Goal: Task Accomplishment & Management: Use online tool/utility

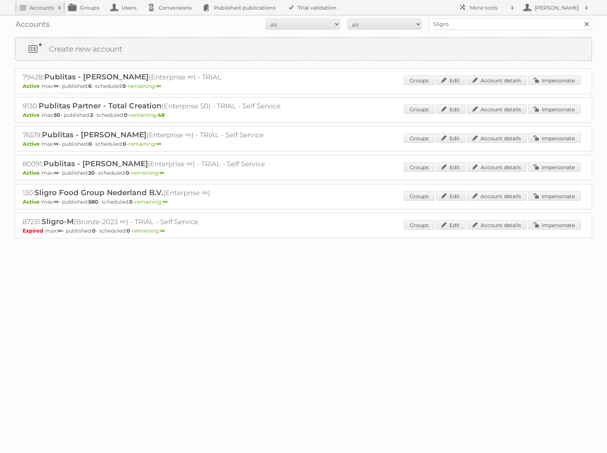
click at [507, 31] on div "Accounts All Active Expired Pending All Paid Trials Self service Sligro Search" at bounding box center [303, 24] width 577 height 19
click at [505, 28] on input "Sligro" at bounding box center [510, 24] width 163 height 11
type input "REWE"
click at [580, 19] on input "Search" at bounding box center [585, 24] width 11 height 11
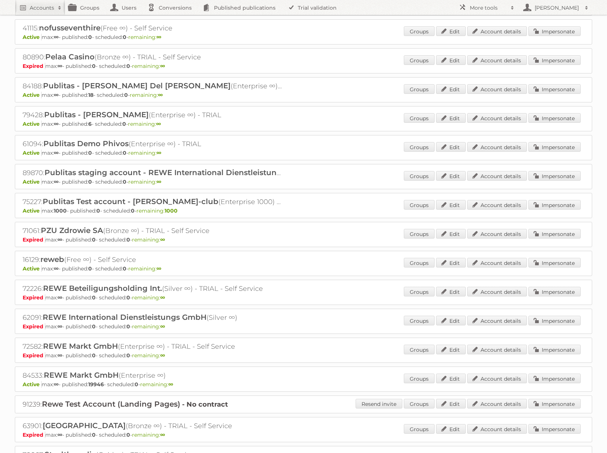
scroll to position [498, 0]
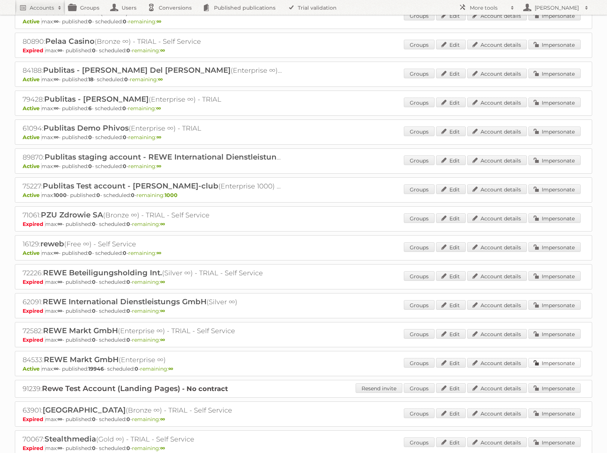
click at [543, 364] on link "Impersonate" at bounding box center [554, 363] width 52 height 10
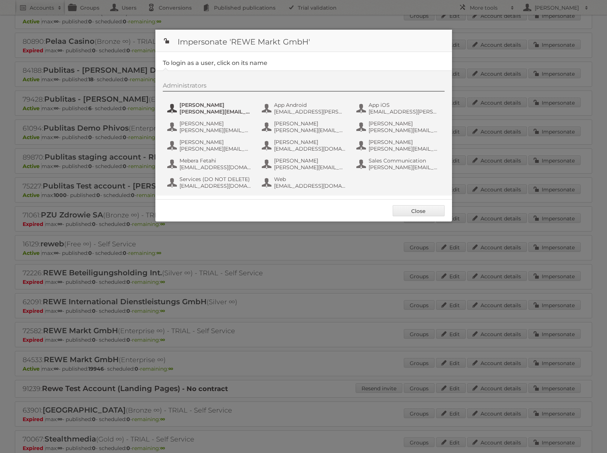
click at [220, 111] on span "[PERSON_NAME][EMAIL_ADDRESS][PERSON_NAME][DOMAIN_NAME]" at bounding box center [215, 111] width 72 height 7
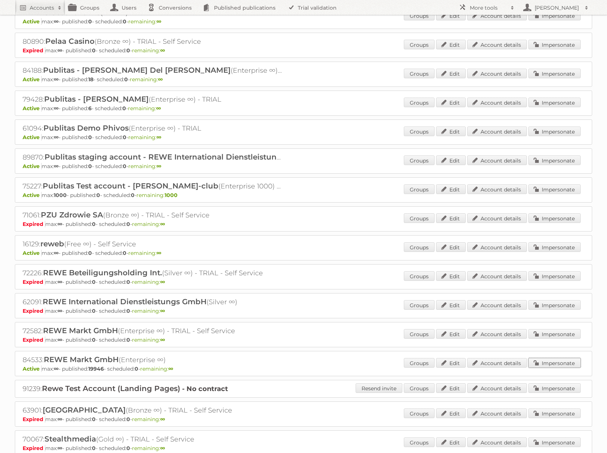
drag, startPoint x: 549, startPoint y: 362, endPoint x: 526, endPoint y: 347, distance: 26.7
click at [549, 362] on link "Impersonate" at bounding box center [554, 363] width 52 height 10
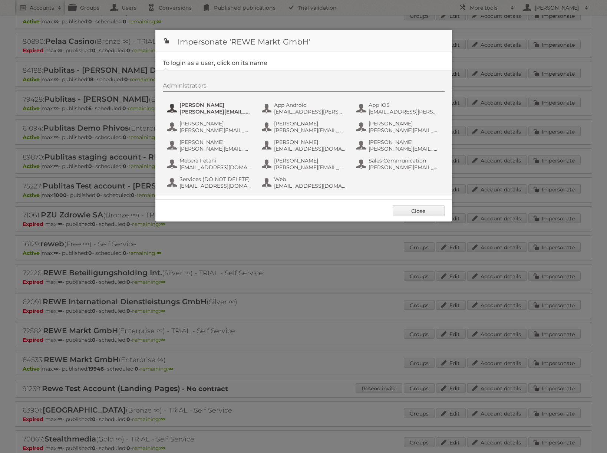
click at [231, 111] on span "alexandra.ramroth-bell@rewe-group.com" at bounding box center [215, 111] width 72 height 7
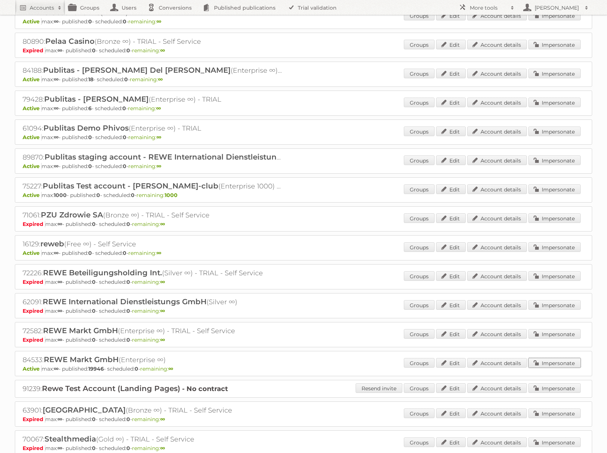
click at [535, 364] on link "Impersonate" at bounding box center [554, 363] width 52 height 10
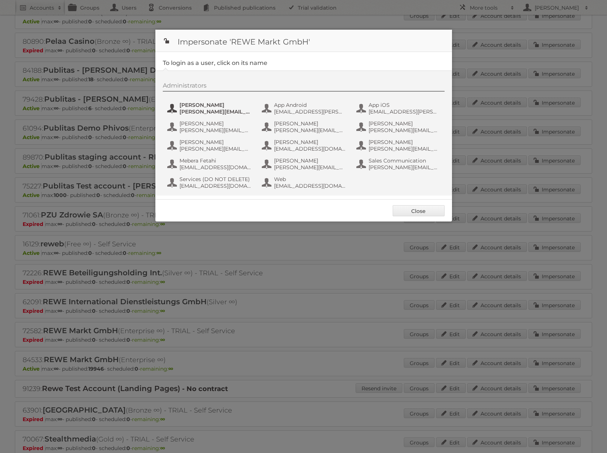
click at [208, 106] on span "Alexandra Ramroth Bell" at bounding box center [215, 105] width 72 height 7
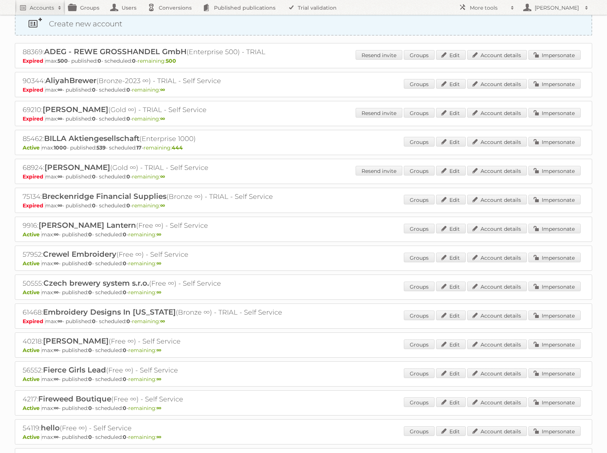
scroll to position [0, 0]
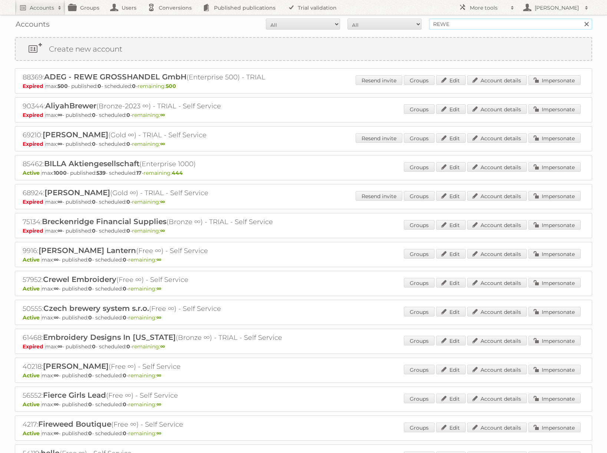
click at [445, 23] on input "REWE" at bounding box center [510, 24] width 163 height 11
type input "[PERSON_NAME]"
click at [580, 19] on input "Search" at bounding box center [585, 24] width 11 height 11
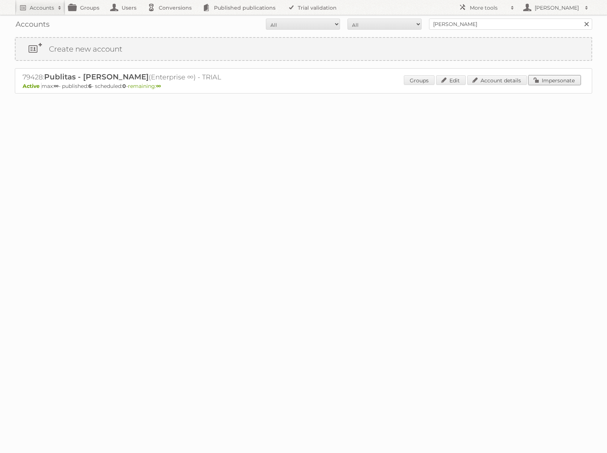
click at [550, 82] on link "Impersonate" at bounding box center [554, 80] width 52 height 10
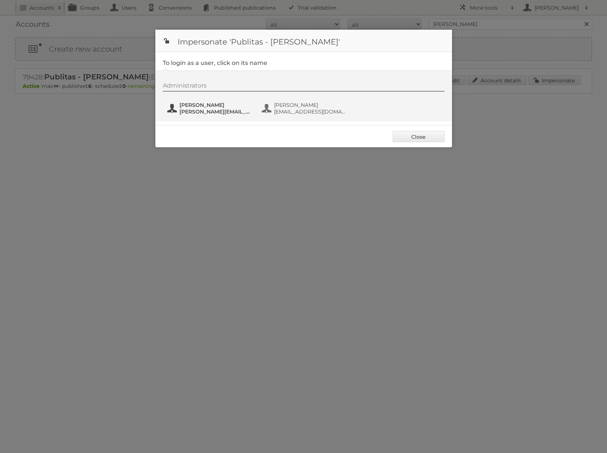
click at [212, 106] on span "[PERSON_NAME]" at bounding box center [215, 105] width 72 height 7
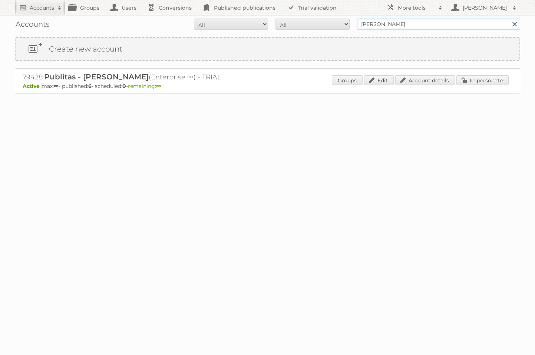
click at [430, 28] on input "[PERSON_NAME]" at bounding box center [438, 24] width 163 height 11
type input "REWE"
click at [509, 19] on input "Search" at bounding box center [514, 24] width 11 height 11
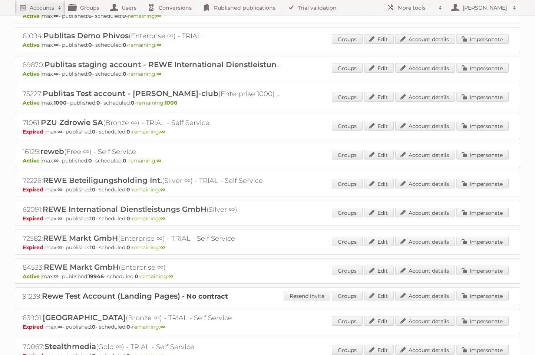
scroll to position [599, 0]
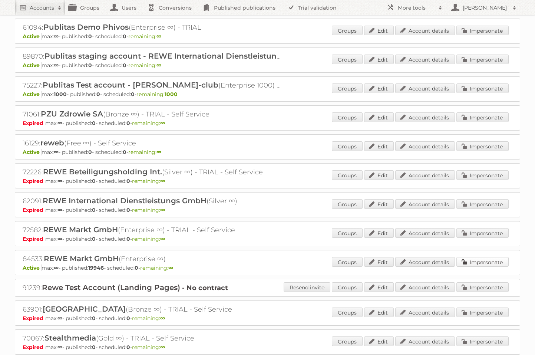
click at [477, 260] on link "Impersonate" at bounding box center [482, 262] width 52 height 10
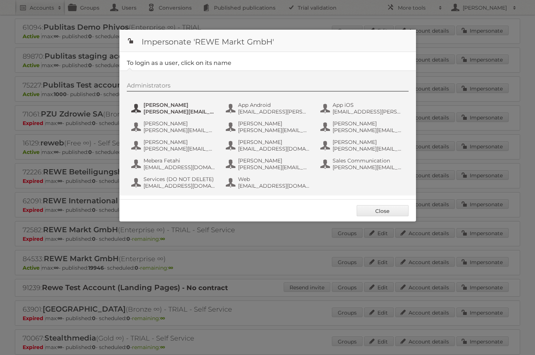
click at [179, 109] on span "alexandra.ramroth-bell@rewe-group.com" at bounding box center [179, 111] width 72 height 7
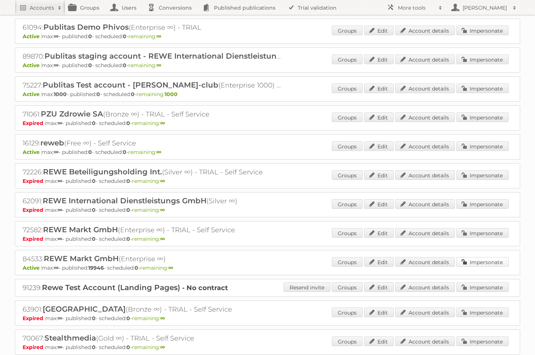
click at [486, 262] on link "Impersonate" at bounding box center [482, 262] width 52 height 10
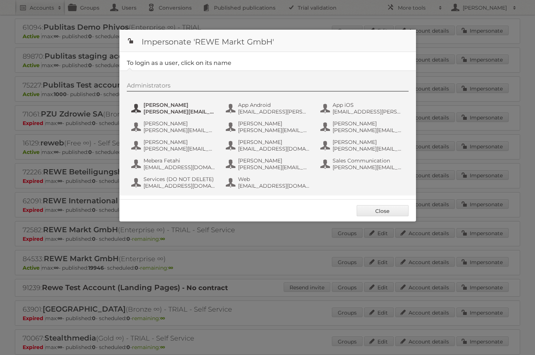
click at [188, 103] on span "Alexandra Ramroth Bell" at bounding box center [179, 105] width 72 height 7
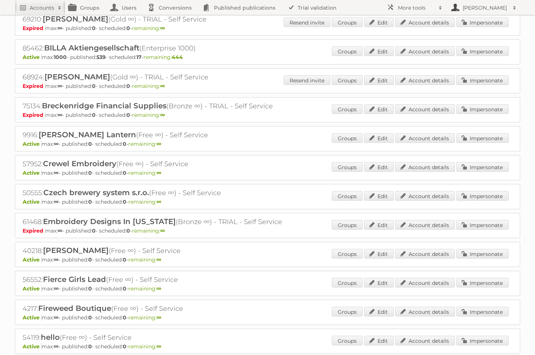
scroll to position [0, 0]
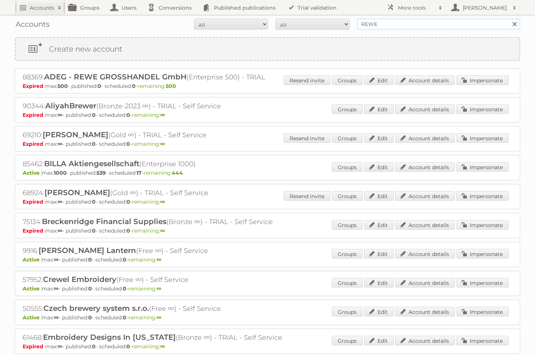
click at [437, 21] on input "REWE" at bounding box center [438, 24] width 163 height 11
type input "[PERSON_NAME]"
click at [509, 19] on input "Search" at bounding box center [514, 24] width 11 height 11
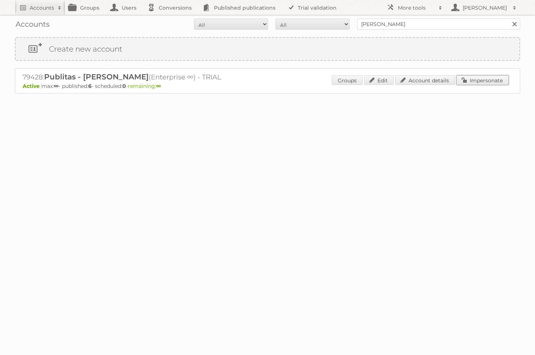
drag, startPoint x: 474, startPoint y: 83, endPoint x: 297, endPoint y: 72, distance: 177.5
click at [474, 83] on link "Impersonate" at bounding box center [482, 80] width 52 height 10
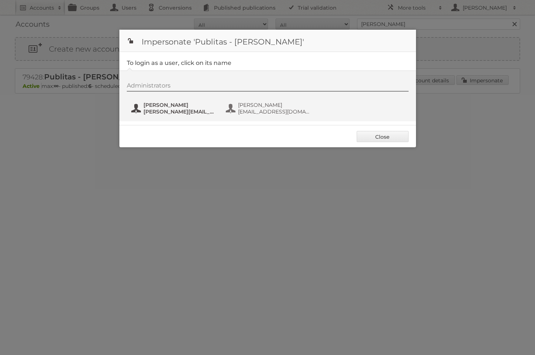
click at [163, 103] on span "[PERSON_NAME]" at bounding box center [179, 105] width 72 height 7
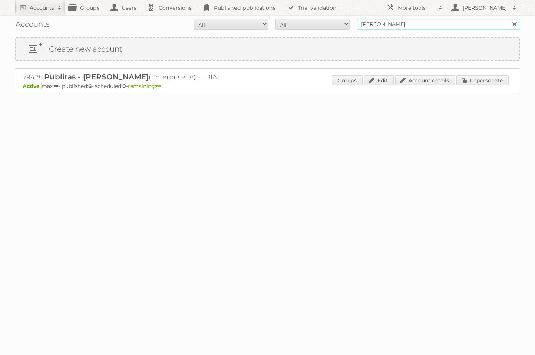
click at [424, 20] on input "[PERSON_NAME]" at bounding box center [438, 24] width 163 height 11
click at [492, 85] on div "Groups Edit Account details Impersonate" at bounding box center [420, 80] width 177 height 11
click at [491, 83] on link "Impersonate" at bounding box center [482, 80] width 52 height 10
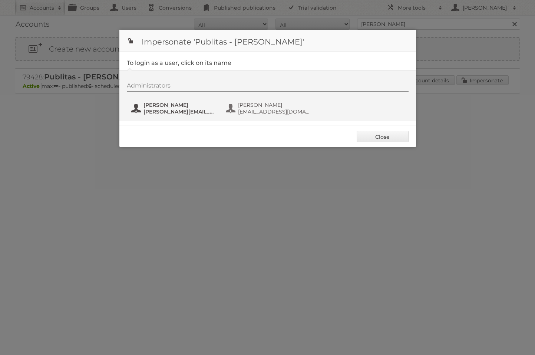
click at [169, 101] on button "[PERSON_NAME] [PERSON_NAME][EMAIL_ADDRESS][DOMAIN_NAME]" at bounding box center [173, 108] width 87 height 15
